Goal: Check status: Check status

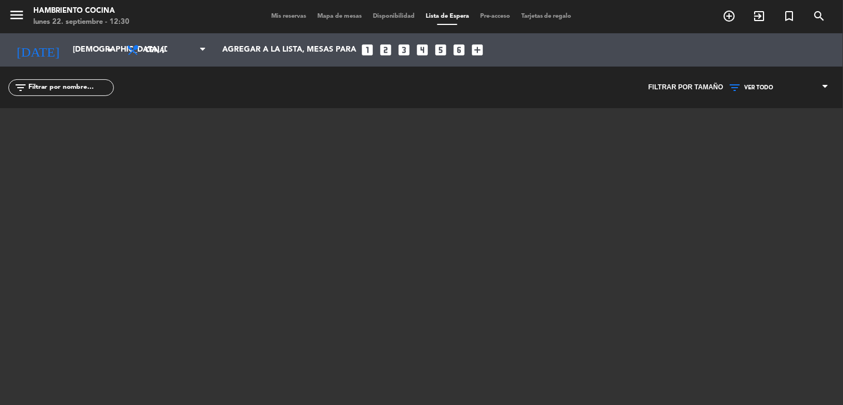
click at [286, 13] on span "Mis reservas" at bounding box center [288, 16] width 46 height 6
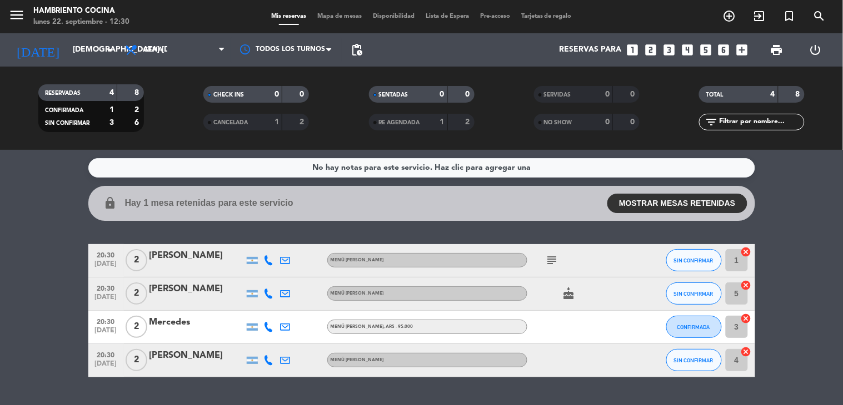
click at [448, 17] on span "Lista de Espera" at bounding box center [447, 16] width 54 height 6
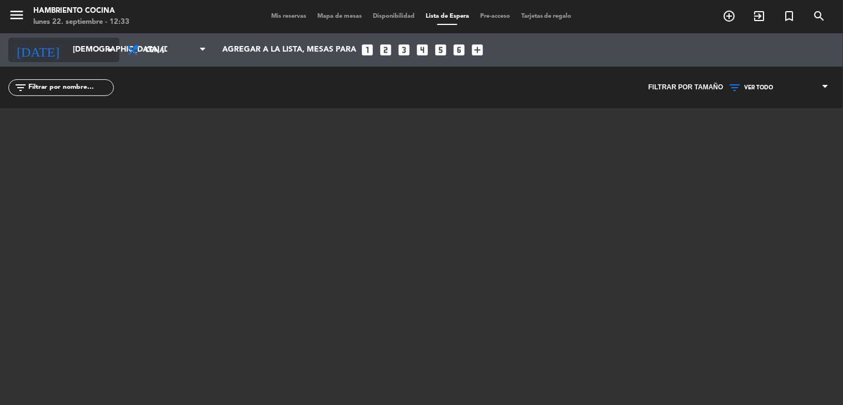
click at [110, 59] on input "[DEMOGRAPHIC_DATA] [DATE]" at bounding box center [120, 50] width 106 height 20
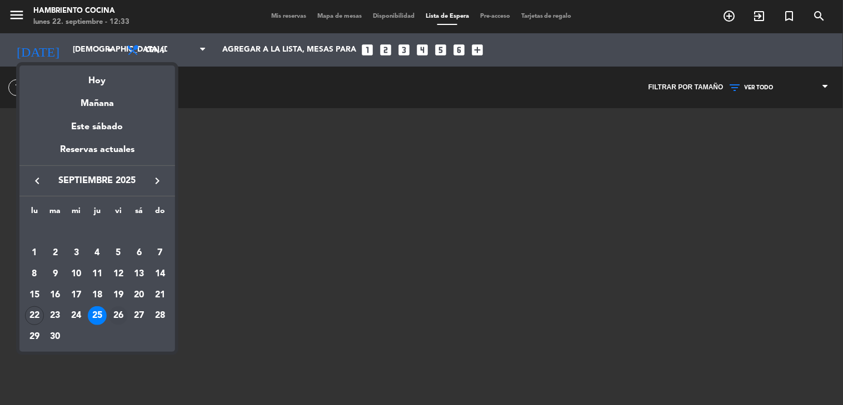
click at [118, 315] on div "26" at bounding box center [118, 316] width 19 height 19
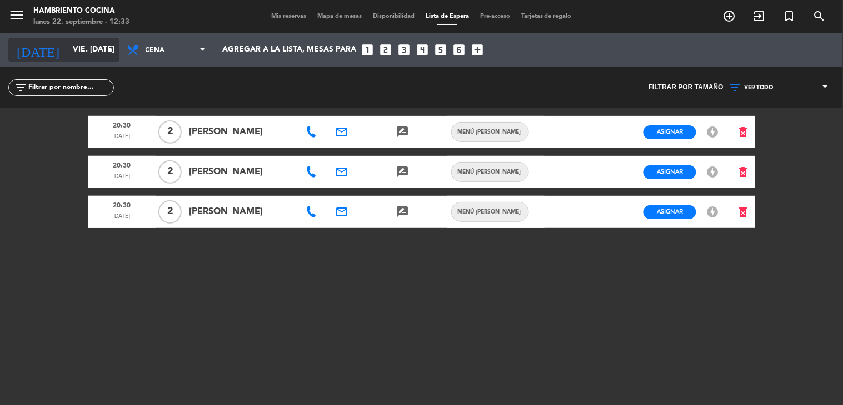
click at [70, 56] on input "vie. [DATE]" at bounding box center [120, 50] width 106 height 20
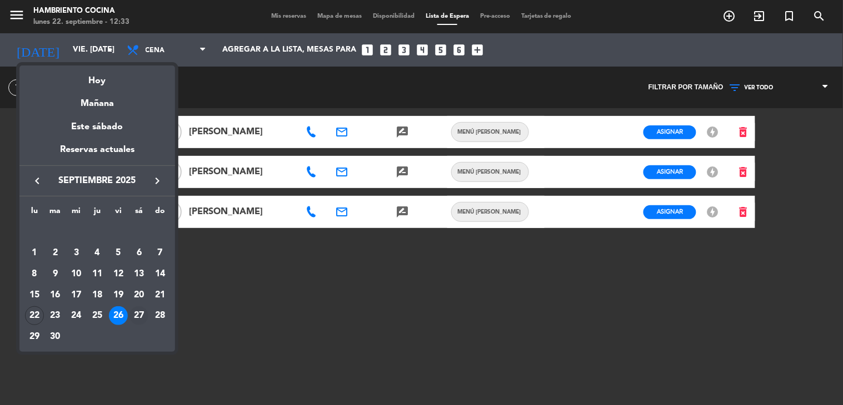
click at [141, 312] on div "27" at bounding box center [138, 316] width 19 height 19
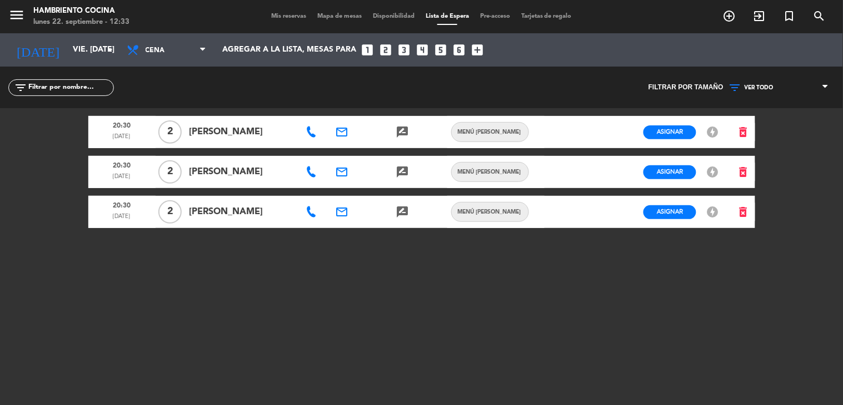
type input "sáb. [DATE]"
click at [593, 133] on icon "subject" at bounding box center [589, 132] width 13 height 13
